Goal: Transaction & Acquisition: Obtain resource

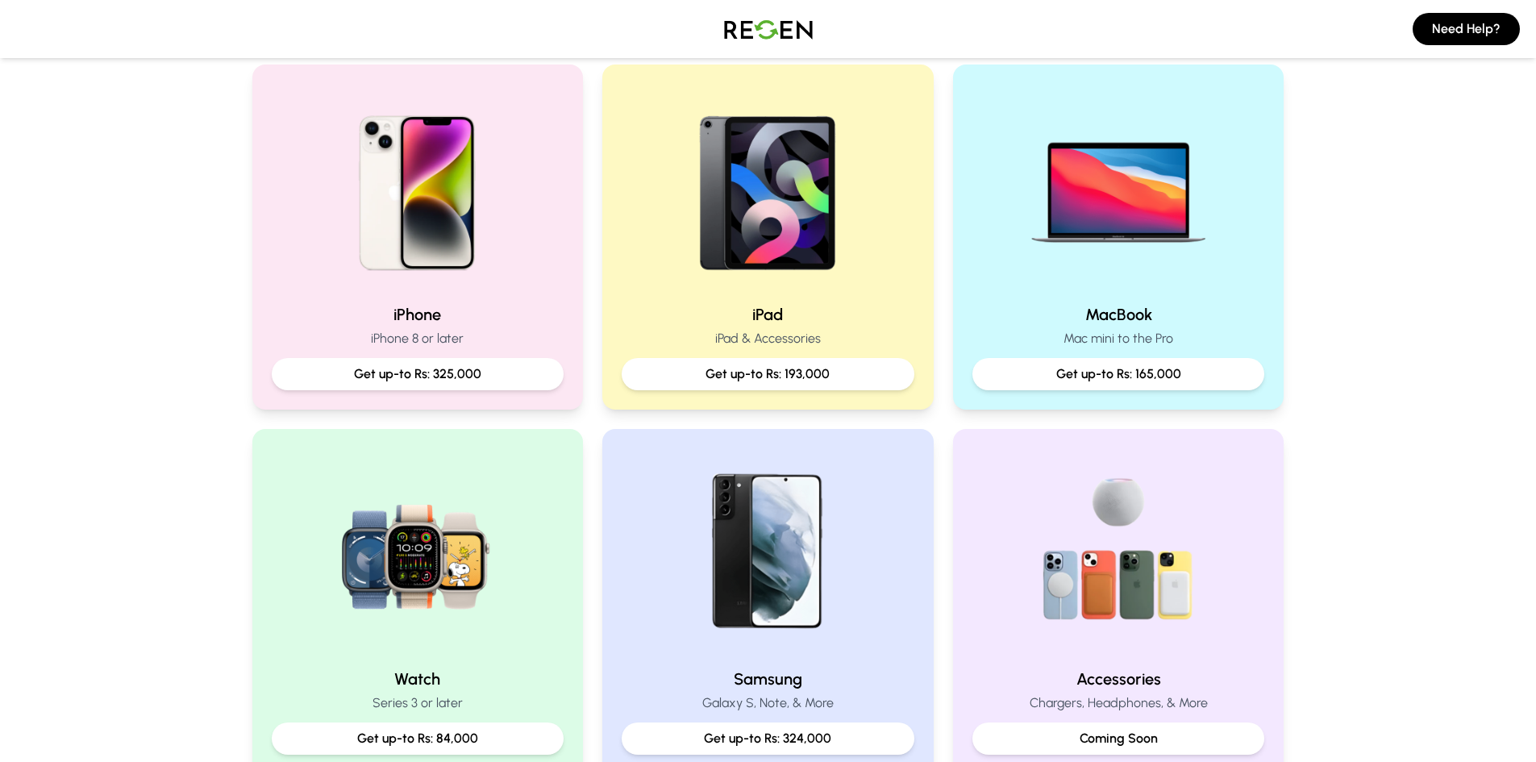
scroll to position [330, 0]
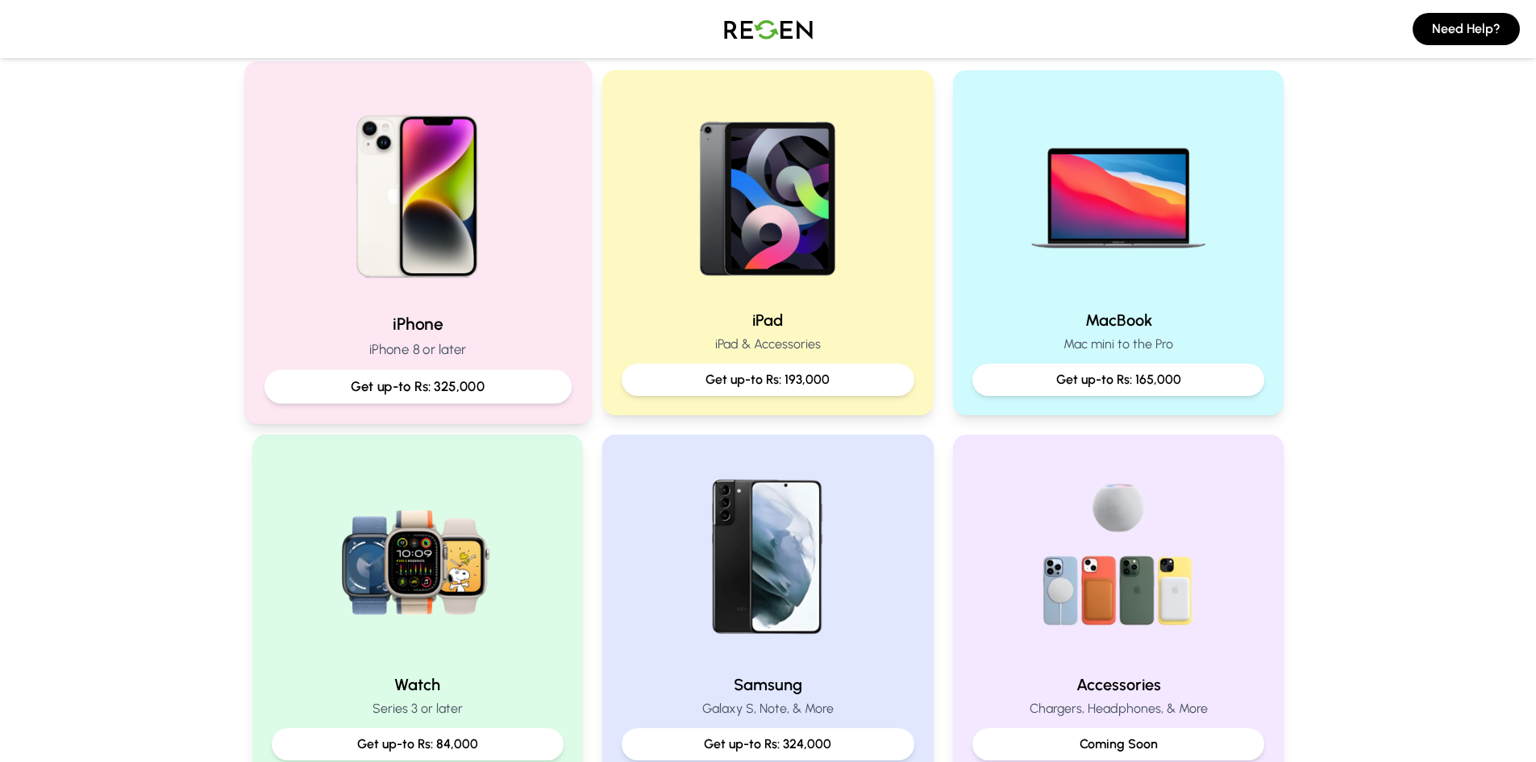
click at [467, 389] on p "Get up-to Rs: 325,000" at bounding box center [417, 386] width 280 height 20
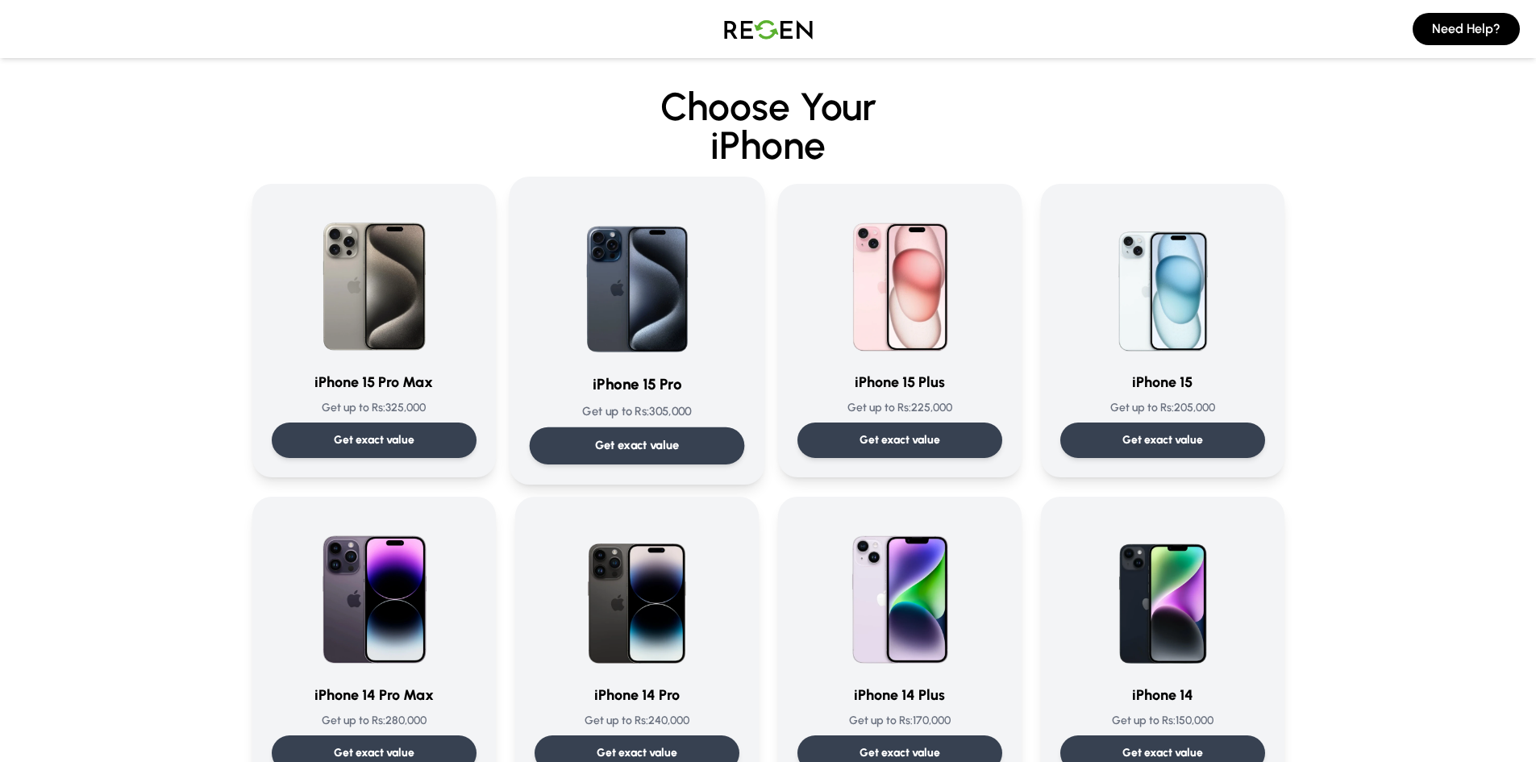
click at [709, 434] on div "Get exact value" at bounding box center [636, 445] width 215 height 37
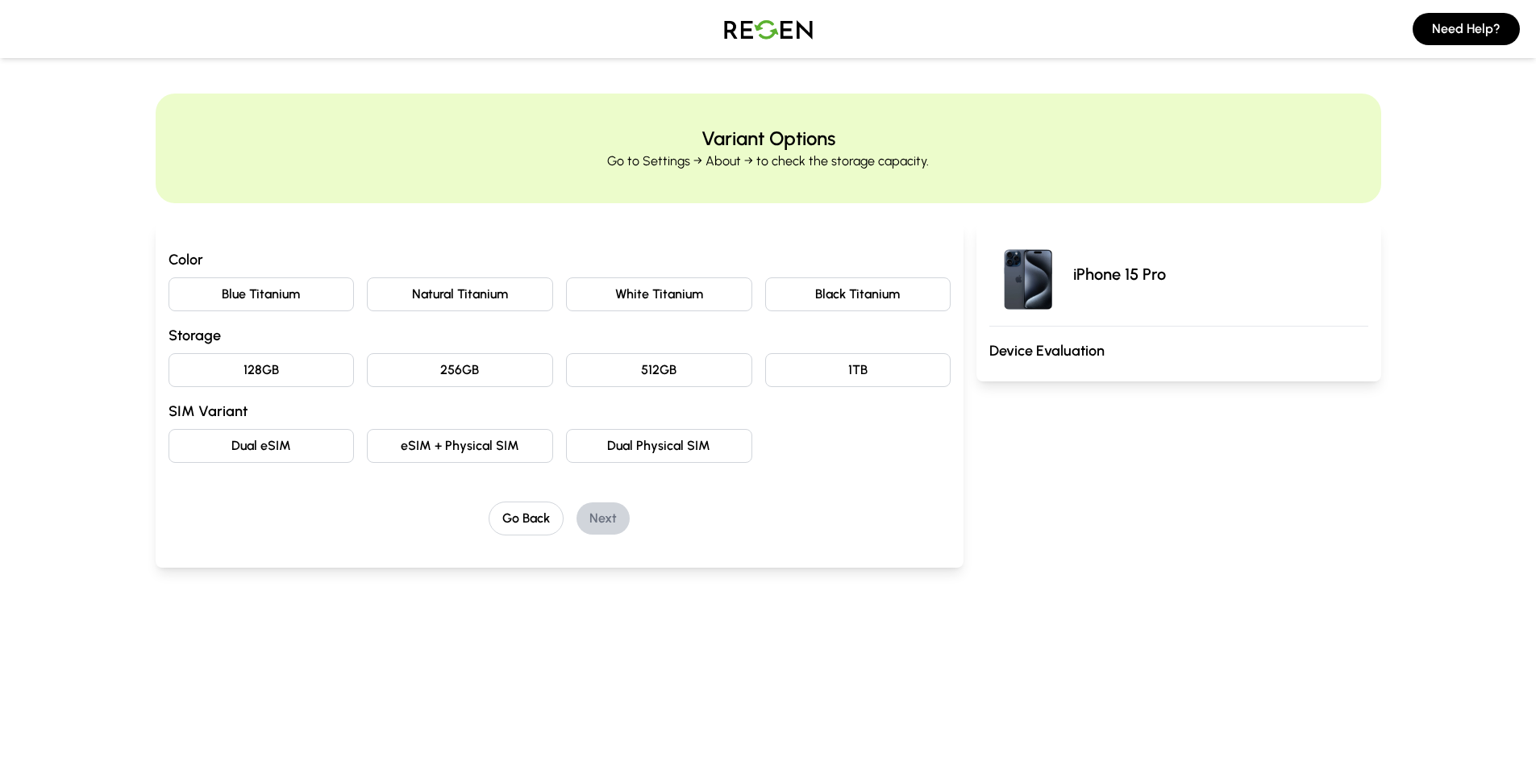
click at [865, 293] on button "Black Titanium" at bounding box center [858, 294] width 186 height 34
click at [247, 371] on button "128GB" at bounding box center [261, 370] width 186 height 34
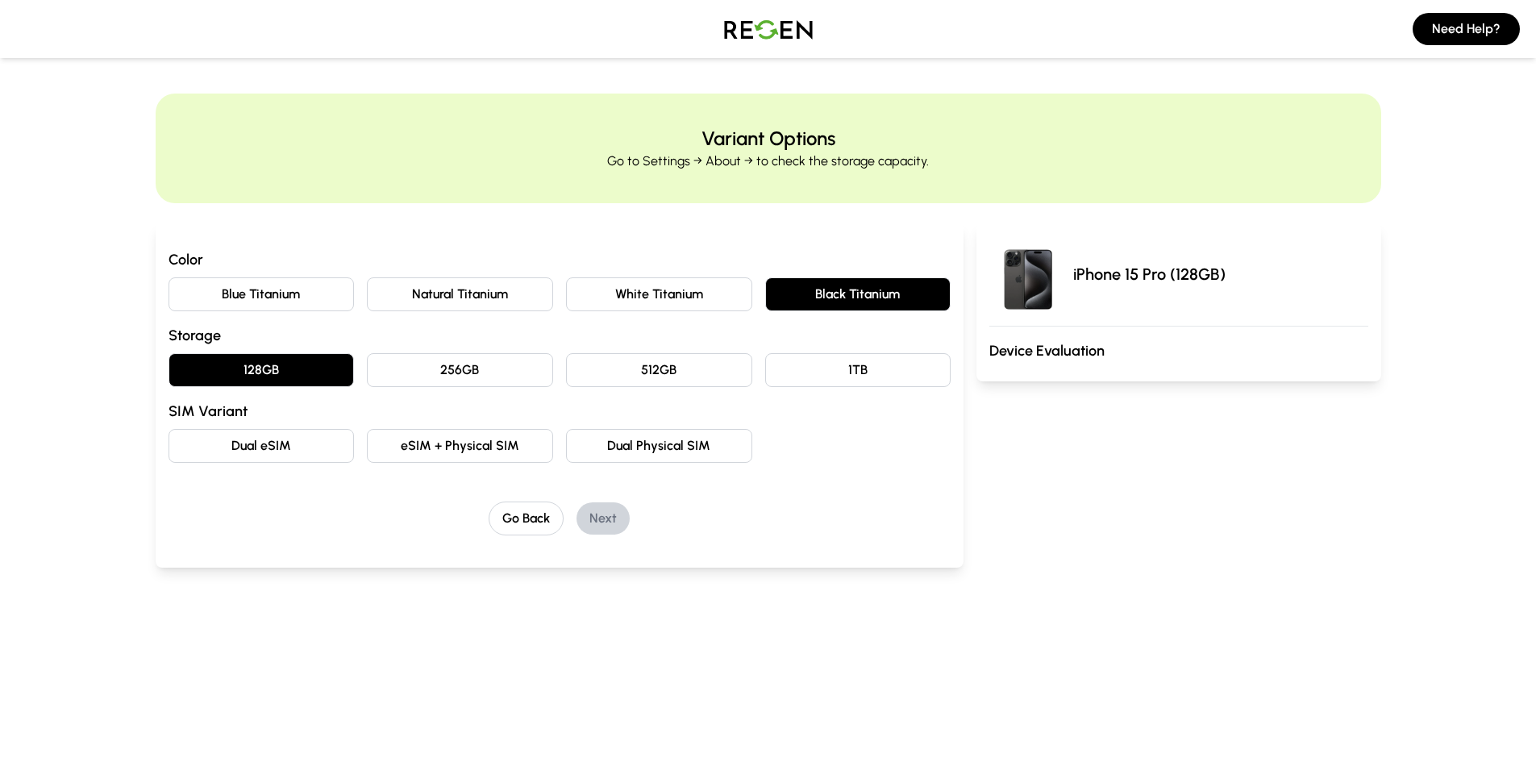
click at [310, 447] on button "Dual eSIM" at bounding box center [261, 446] width 186 height 34
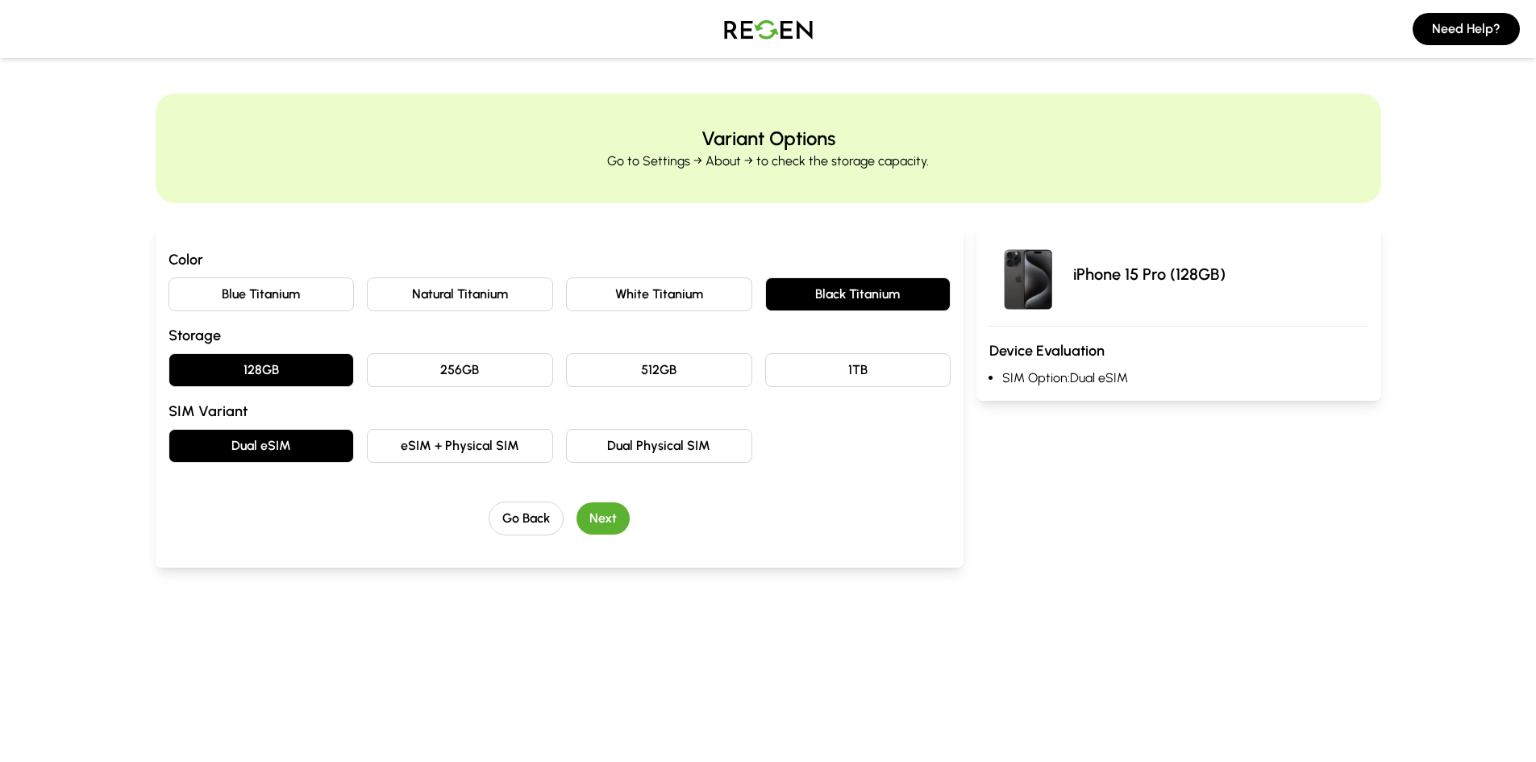
click at [609, 522] on button "Next" at bounding box center [602, 518] width 53 height 32
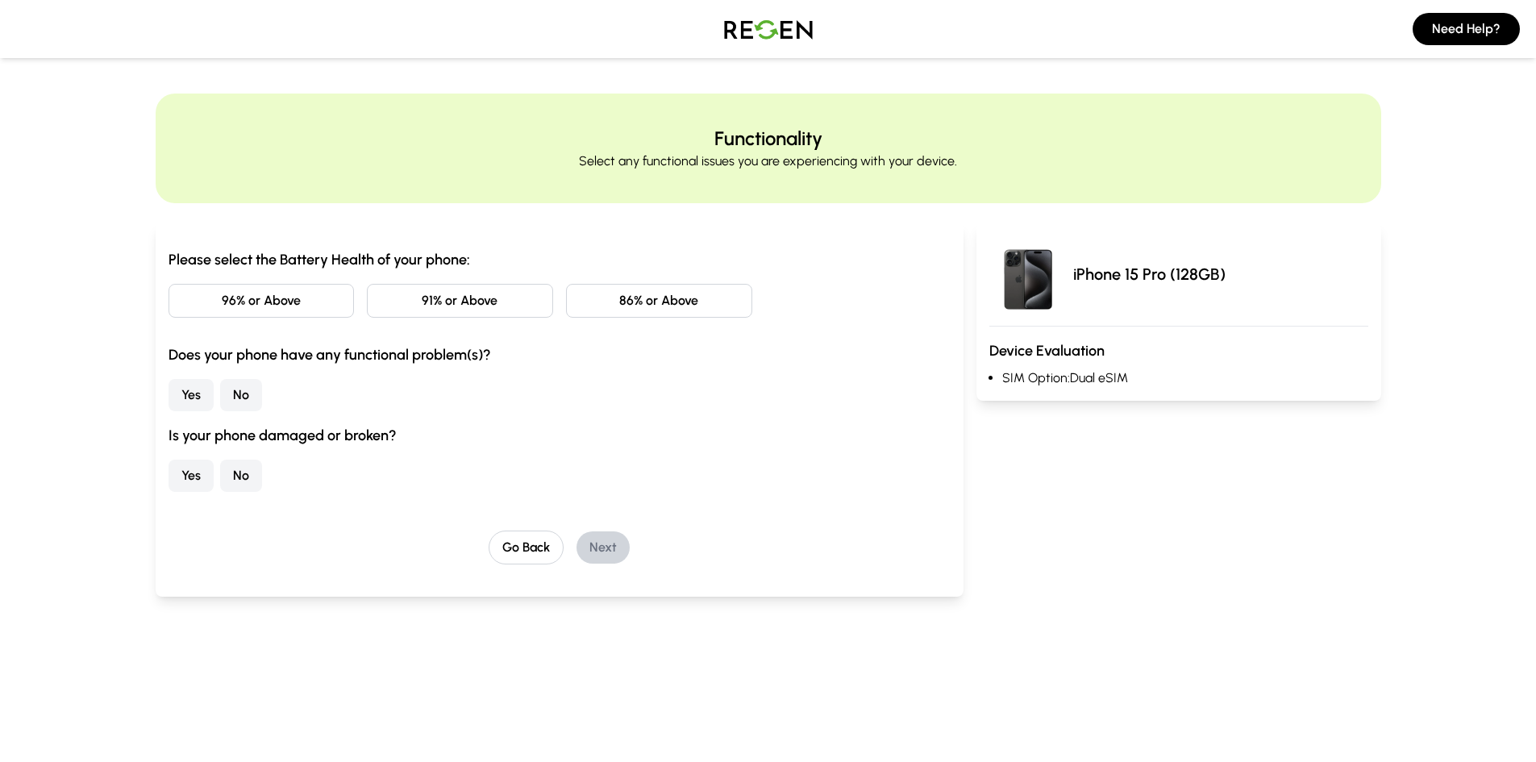
click at [667, 296] on button "86% or Above" at bounding box center [659, 301] width 186 height 34
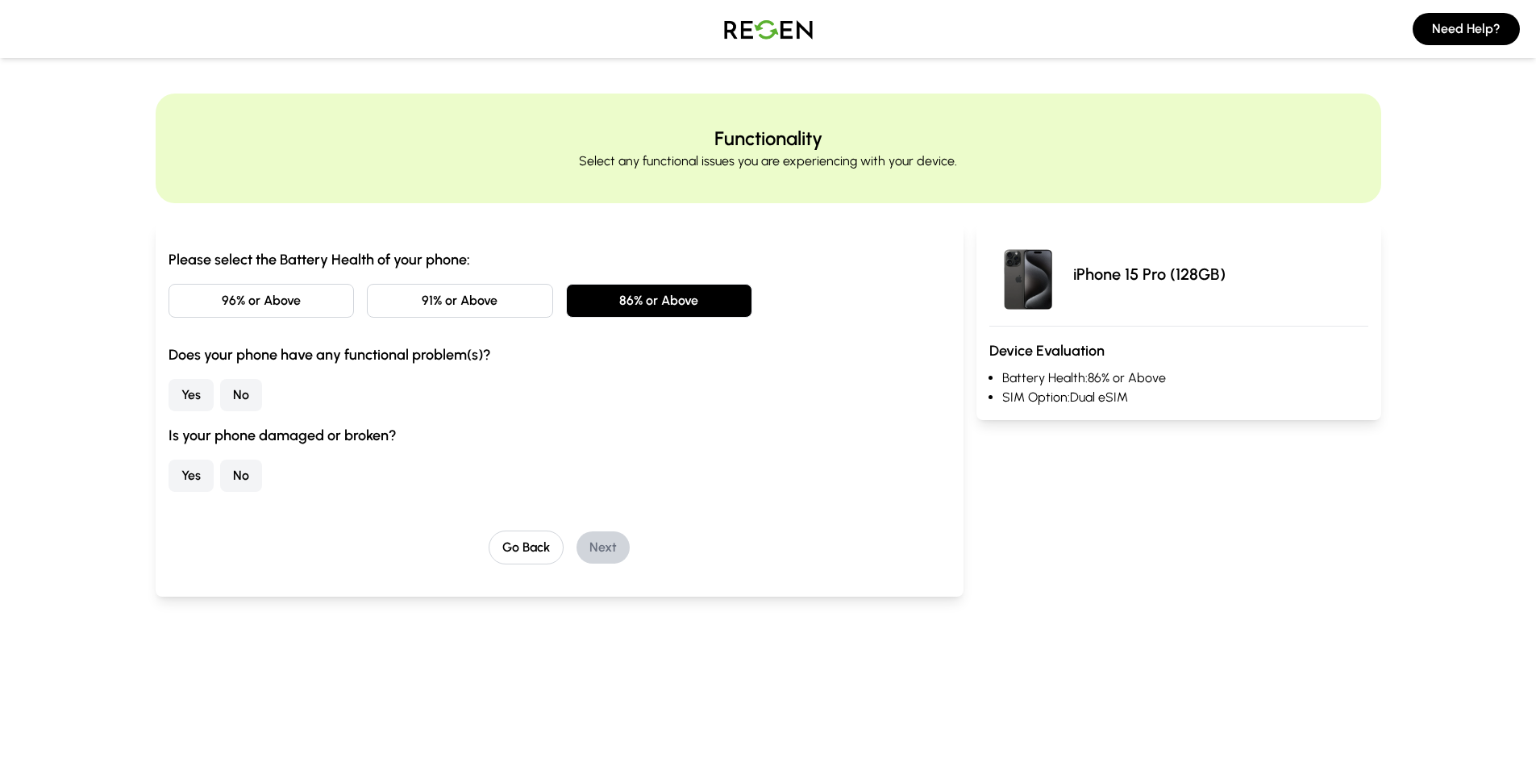
click at [193, 386] on button "Yes" at bounding box center [190, 395] width 45 height 32
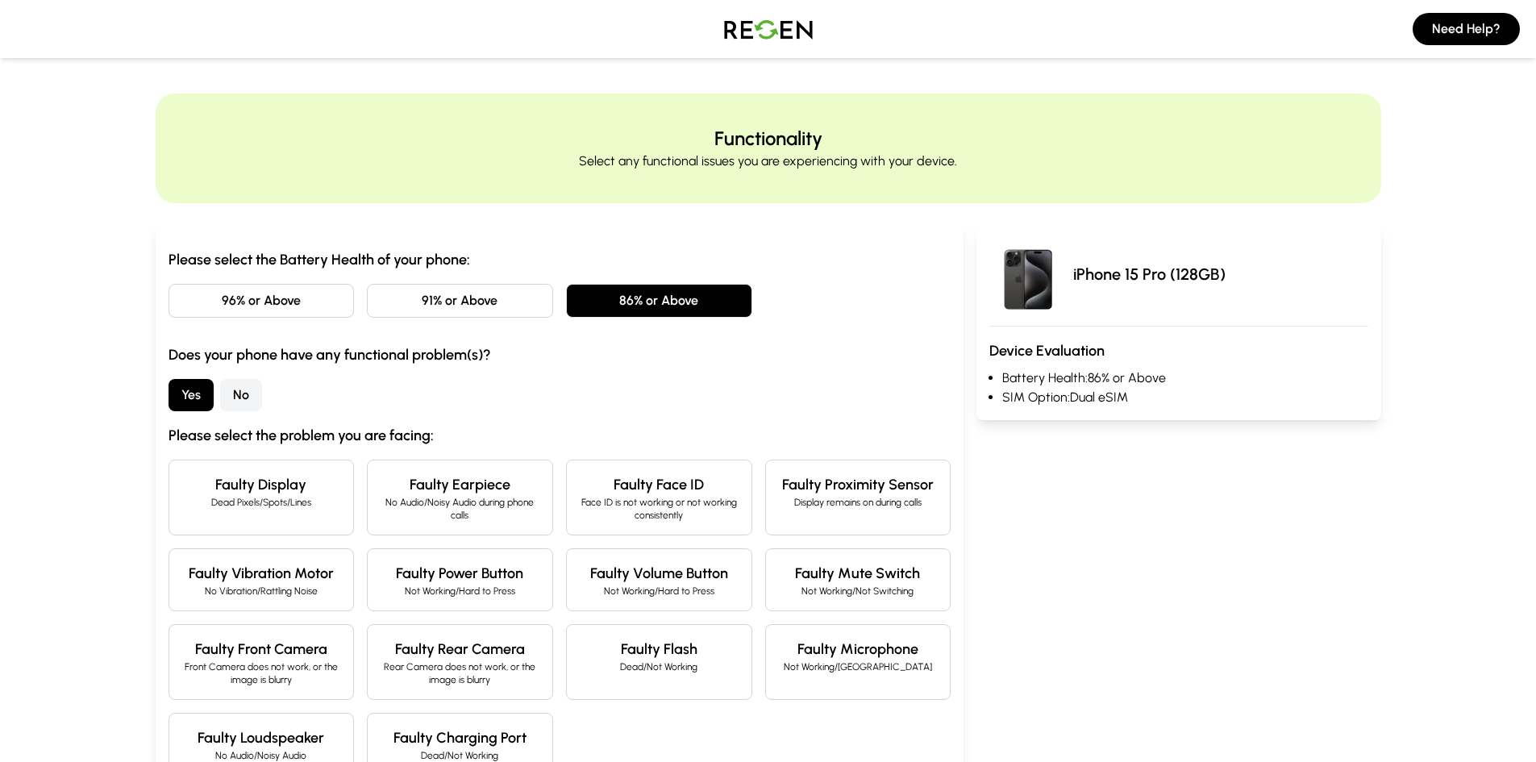
click at [243, 395] on button "No" at bounding box center [241, 395] width 42 height 32
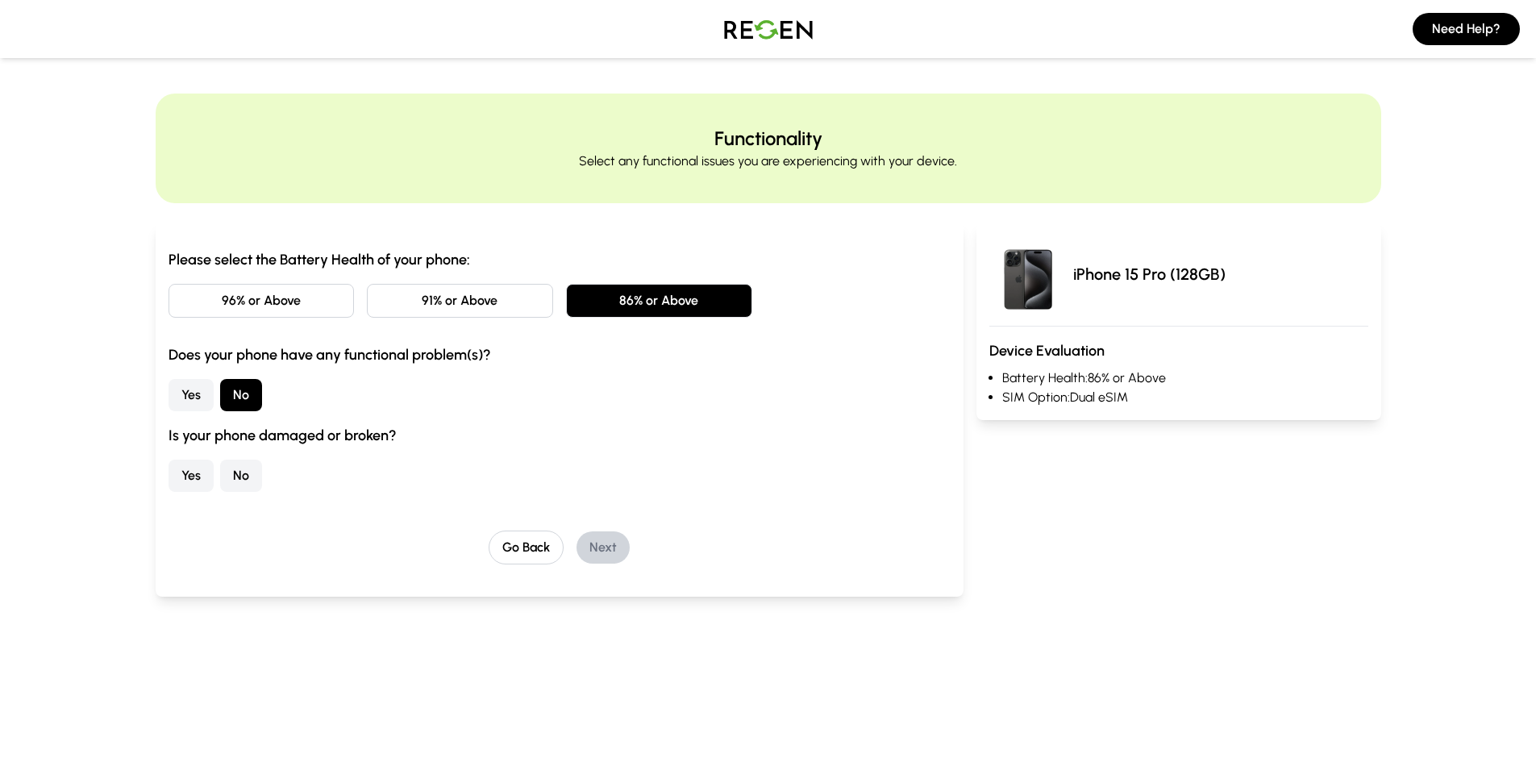
drag, startPoint x: 240, startPoint y: 479, endPoint x: 311, endPoint y: 490, distance: 71.8
click at [241, 479] on button "No" at bounding box center [241, 475] width 42 height 32
click at [613, 537] on button "Next" at bounding box center [602, 547] width 53 height 32
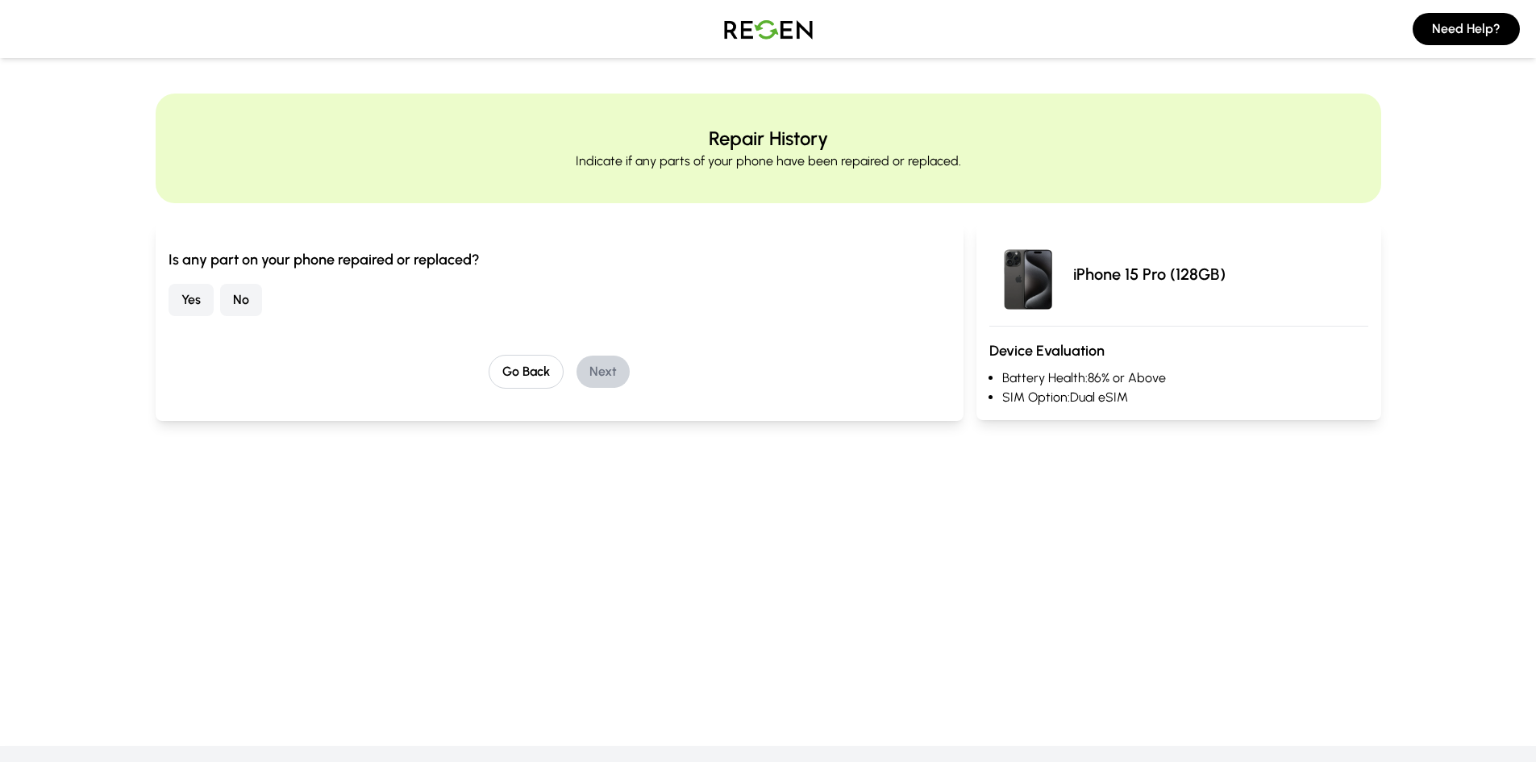
click at [233, 294] on button "No" at bounding box center [241, 300] width 42 height 32
click at [599, 372] on button "Next" at bounding box center [602, 371] width 53 height 32
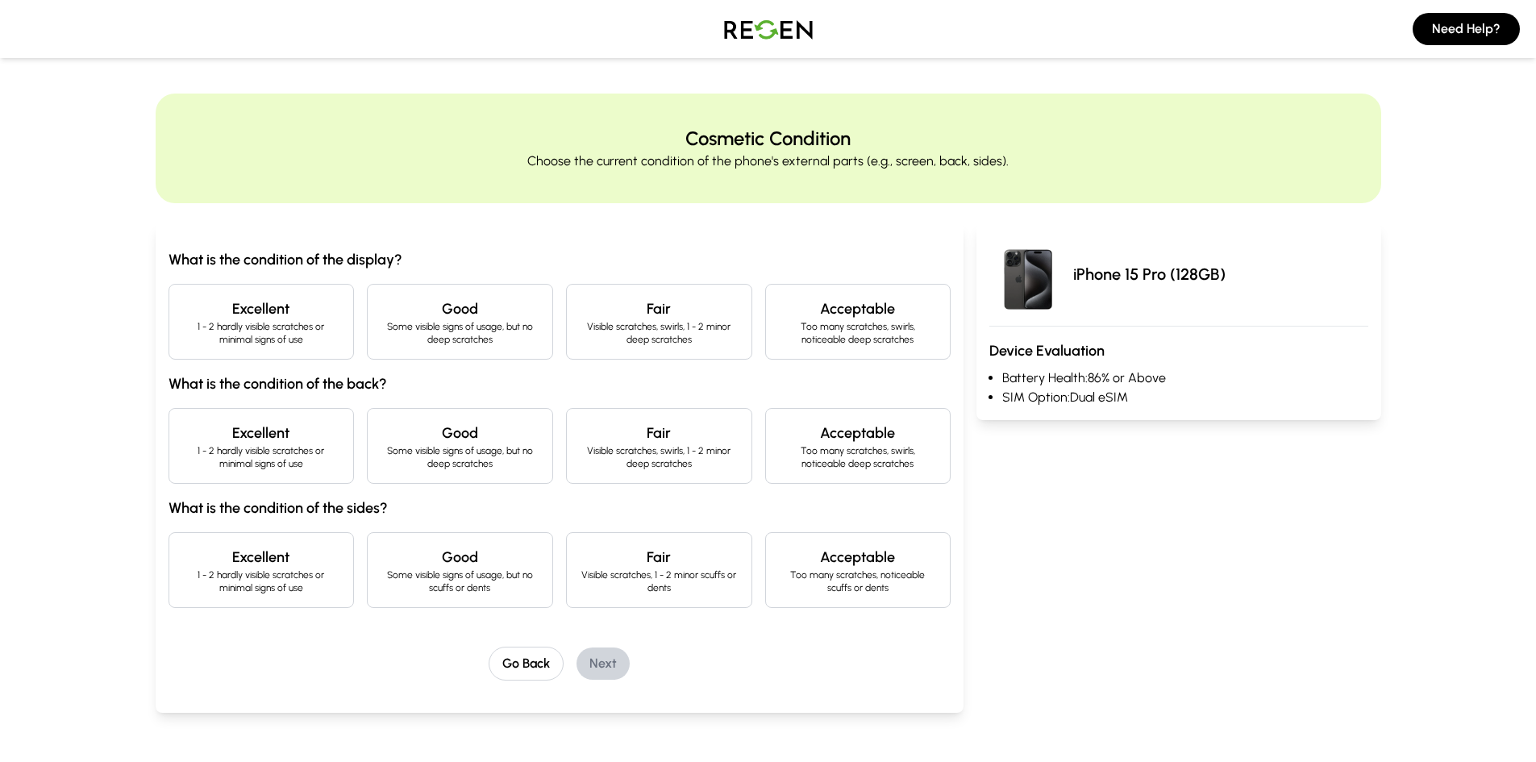
click at [254, 343] on p "1 - 2 hardly visible scratches or minimal signs of use" at bounding box center [261, 333] width 159 height 26
click at [270, 436] on h4 "Excellent" at bounding box center [261, 433] width 159 height 23
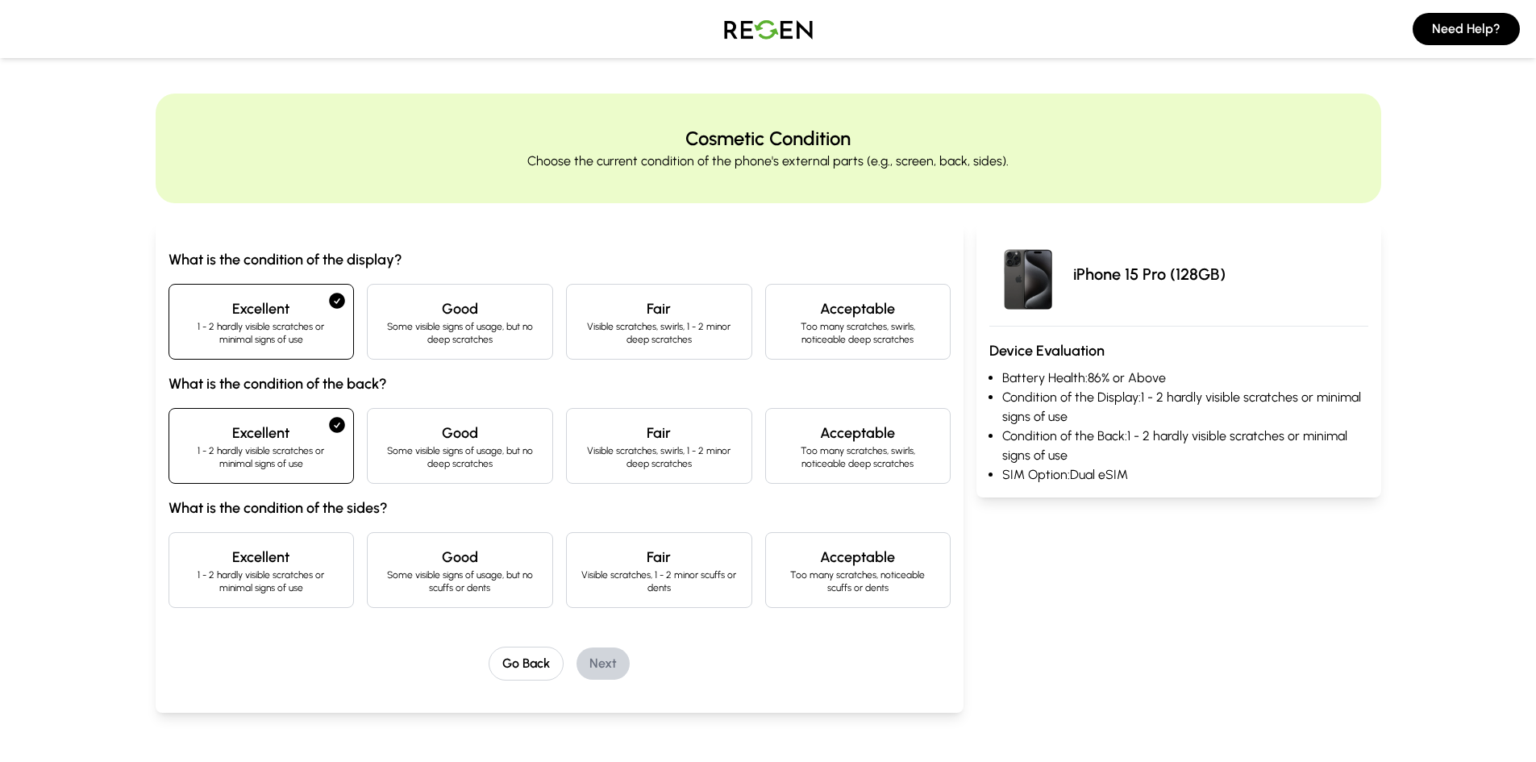
click at [276, 561] on h4 "Excellent" at bounding box center [261, 557] width 159 height 23
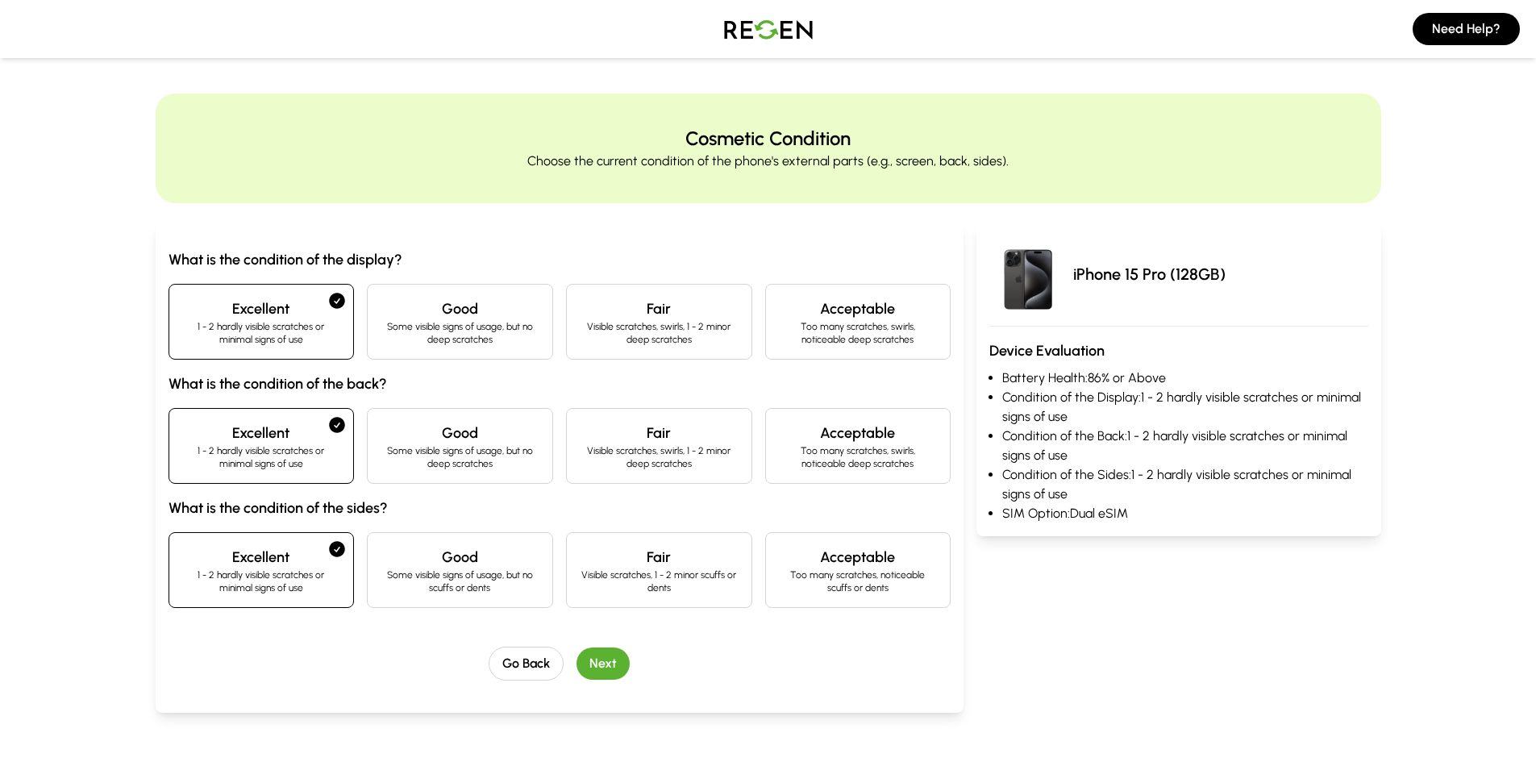
click at [603, 663] on button "Next" at bounding box center [602, 663] width 53 height 32
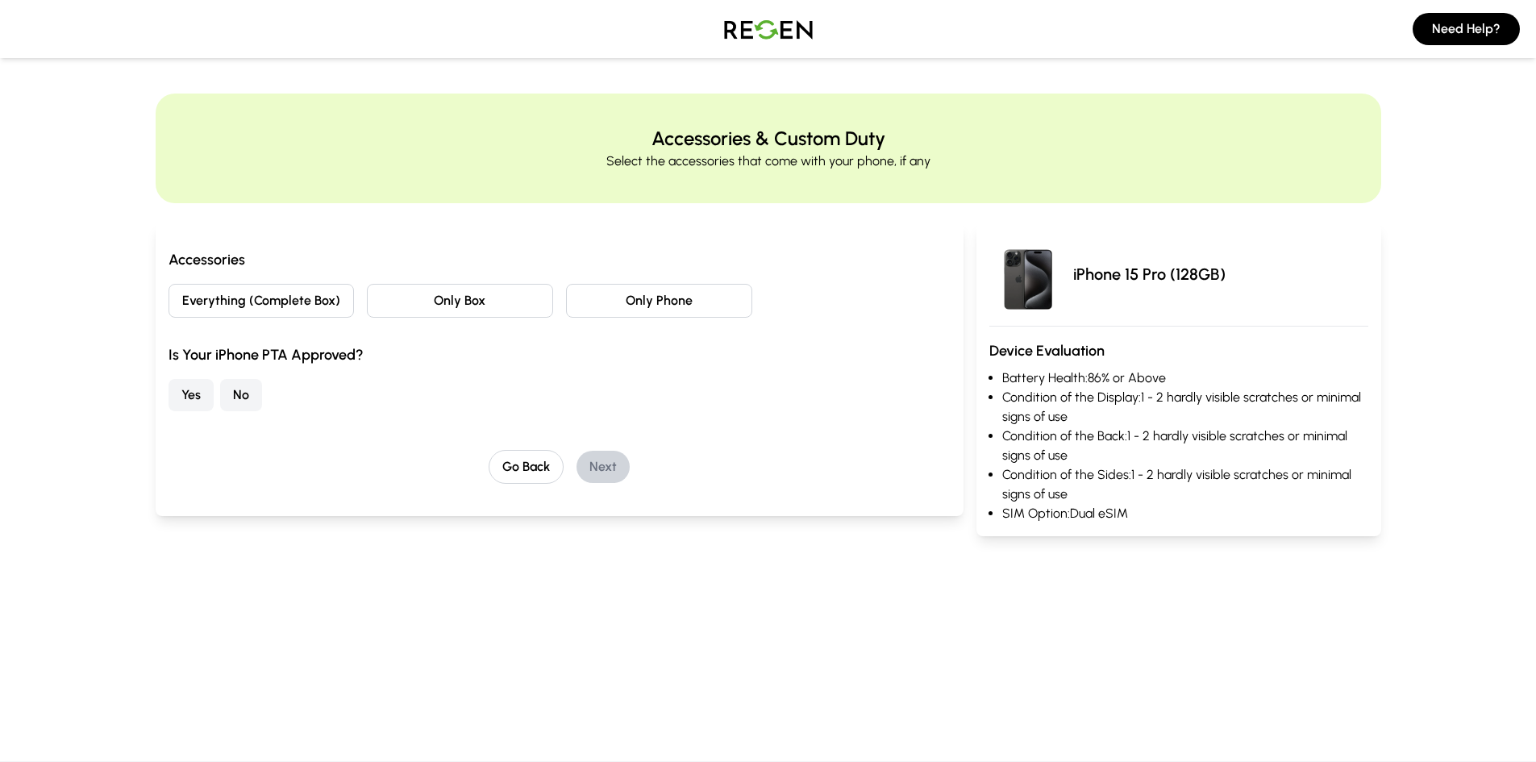
click at [235, 395] on button "No" at bounding box center [241, 395] width 42 height 32
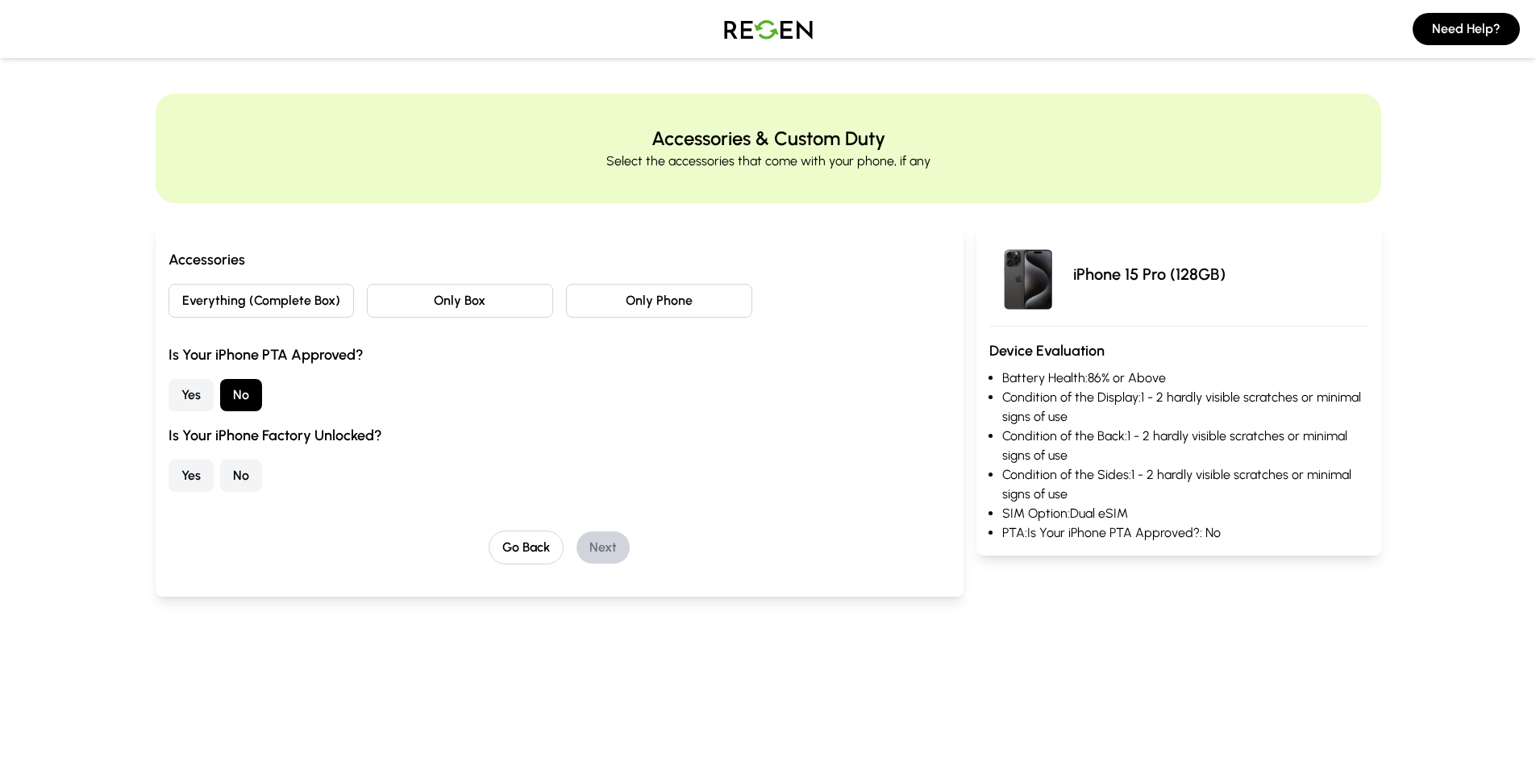
click at [275, 308] on button "Everything (Complete Box)" at bounding box center [261, 301] width 186 height 34
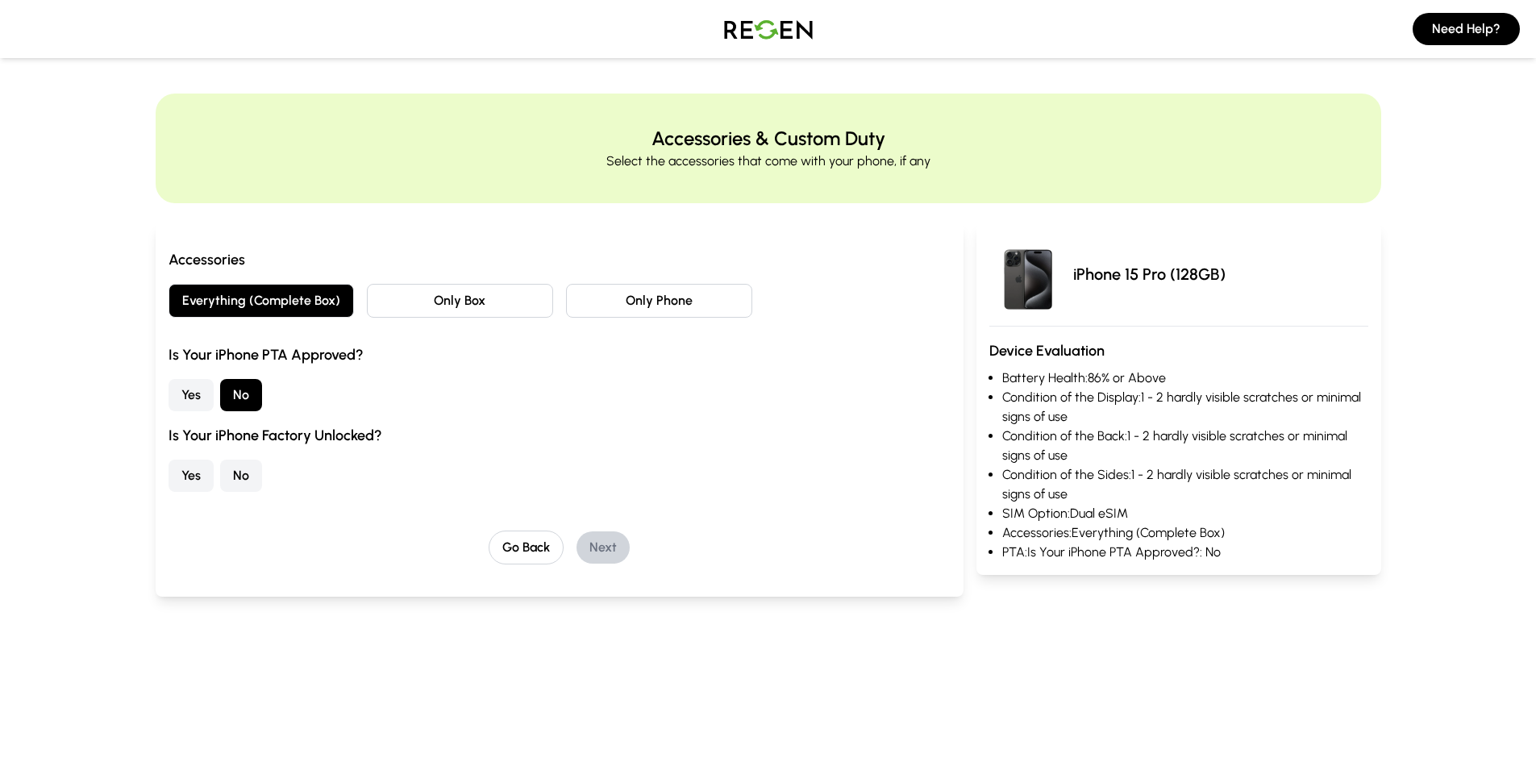
click at [249, 476] on button "No" at bounding box center [241, 475] width 42 height 32
click at [601, 547] on button "Next" at bounding box center [602, 547] width 53 height 32
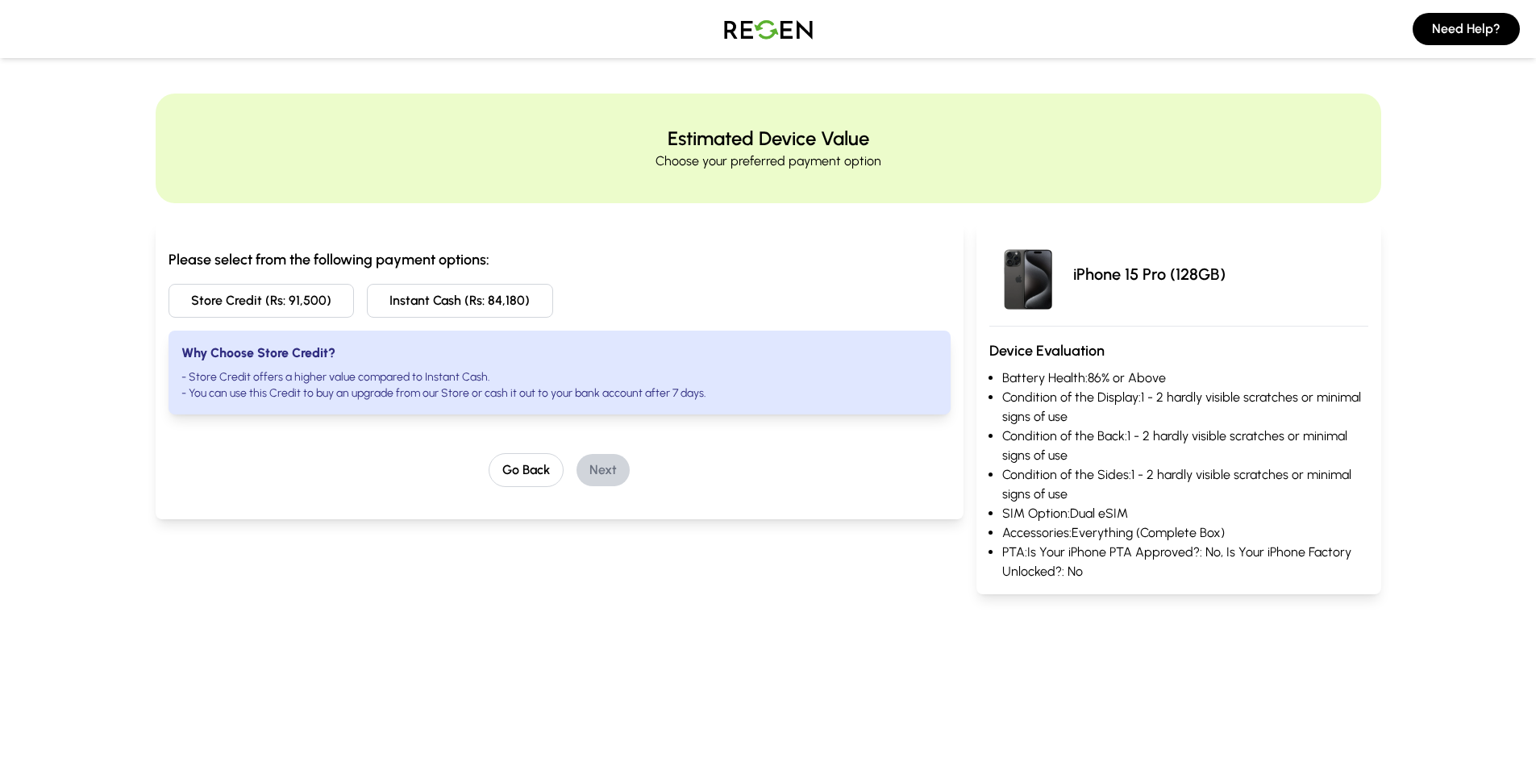
click at [321, 293] on button "Store Credit (Rs: 91,500)" at bounding box center [261, 301] width 186 height 34
click at [595, 476] on button "Next" at bounding box center [602, 470] width 53 height 32
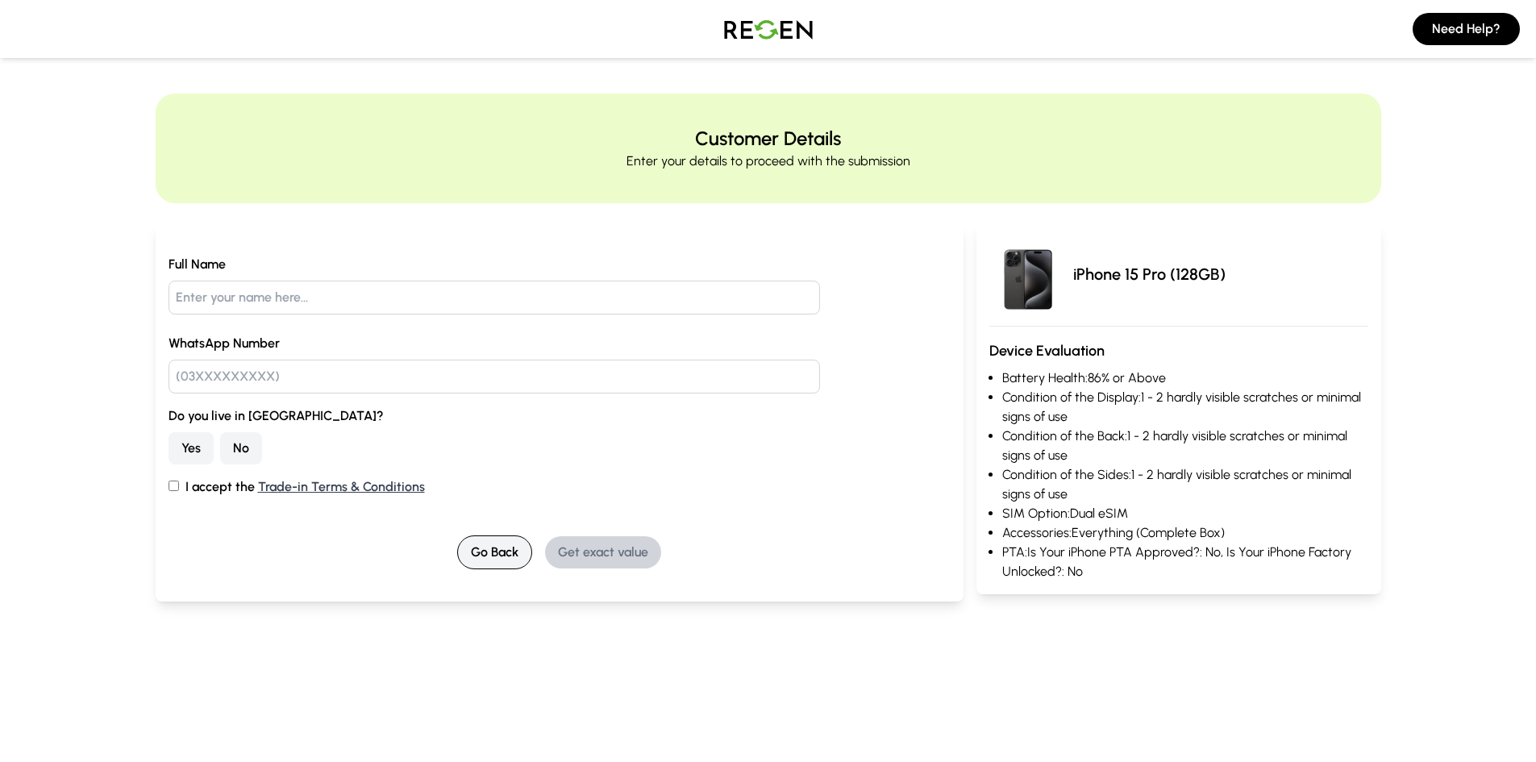
click at [512, 553] on button "Go Back" at bounding box center [494, 552] width 75 height 34
